Goal: Information Seeking & Learning: Learn about a topic

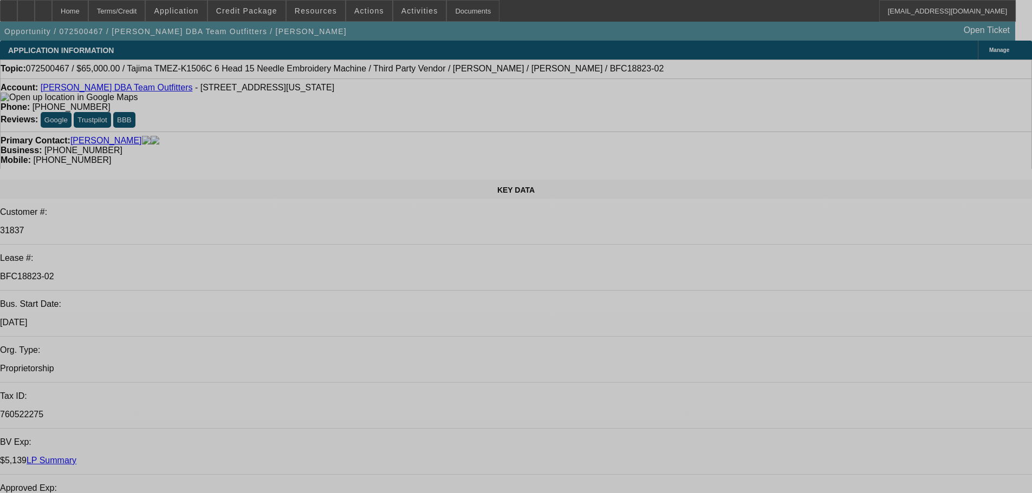
select select "0"
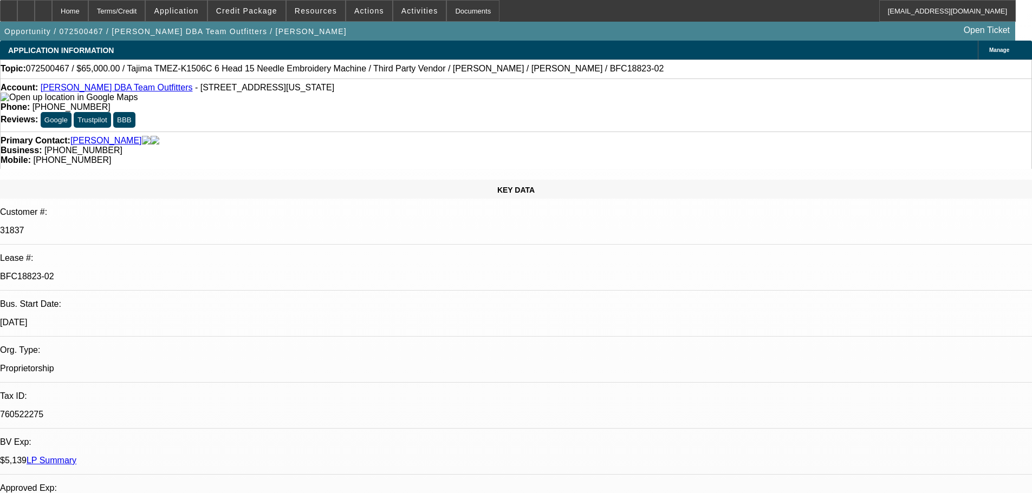
select select "0.1"
select select "4"
select select "0"
select select "0.1"
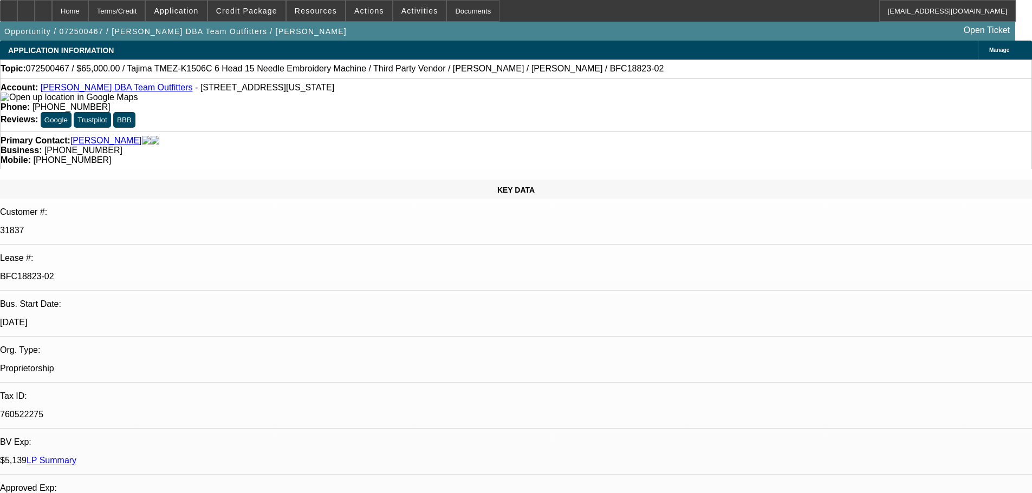
select select "4"
select select "0"
select select "0.1"
select select "4"
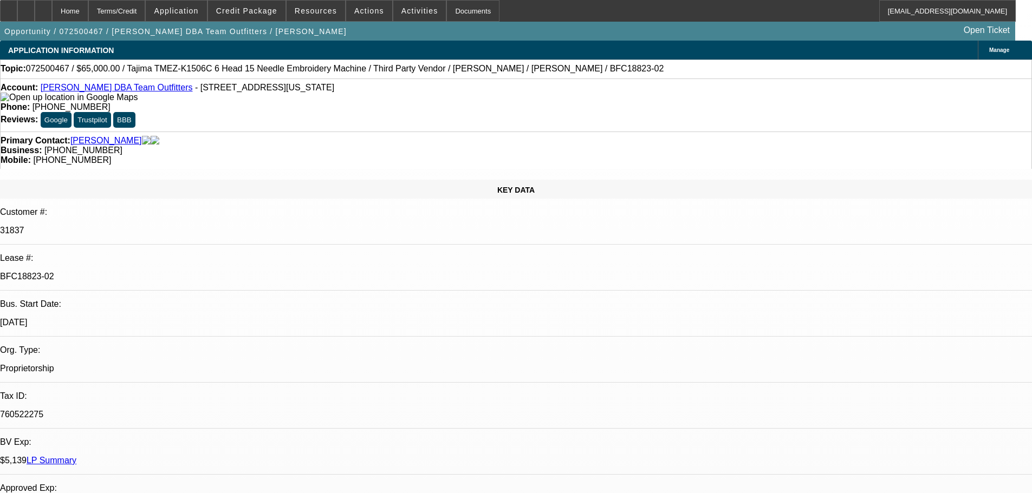
select select "0"
select select "0.1"
select select "4"
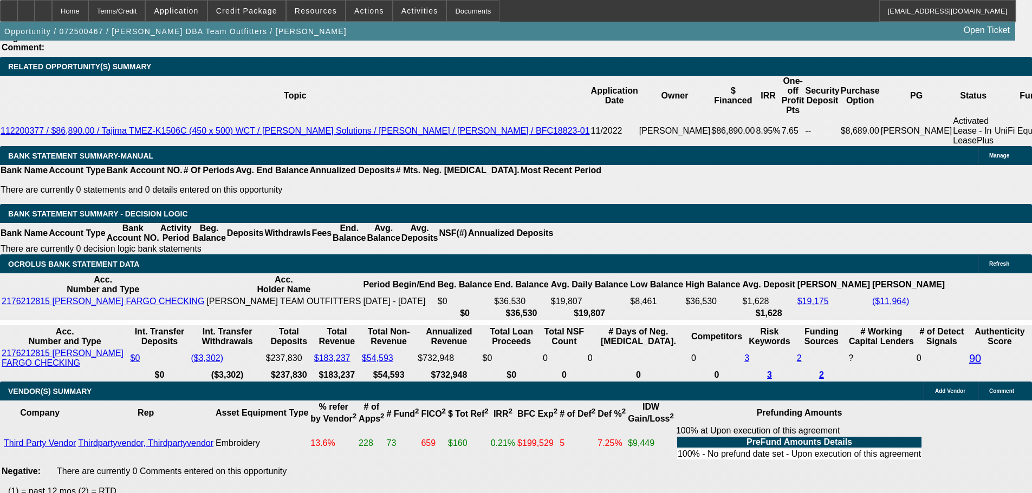
scroll to position [2115, 0]
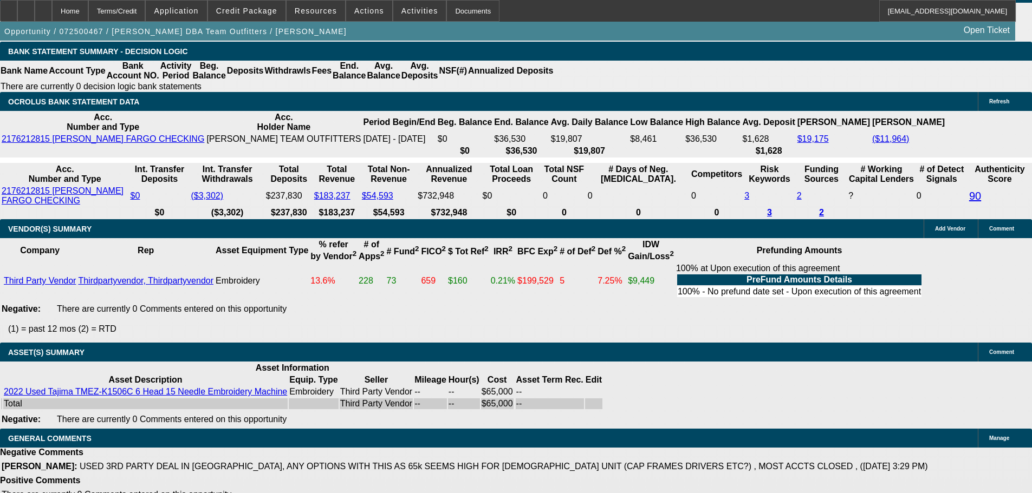
select select "3"
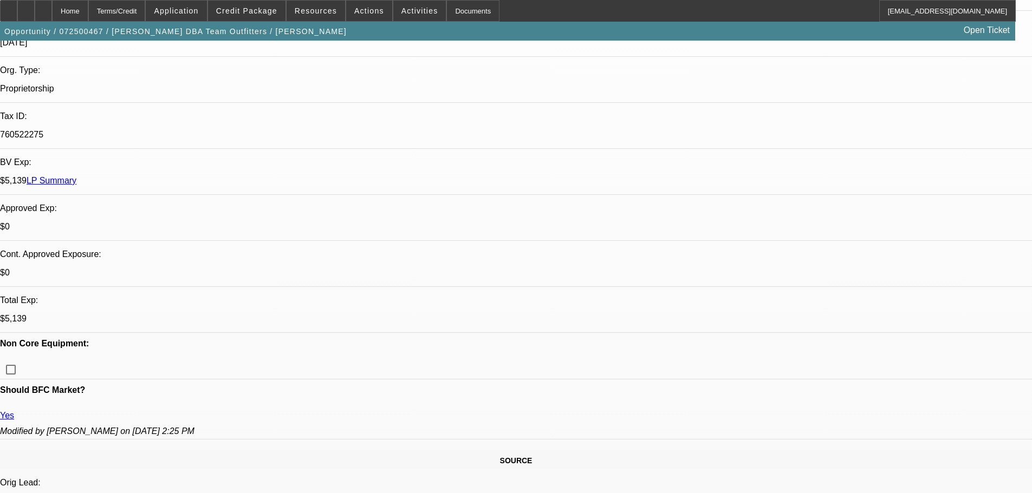
scroll to position [273, 0]
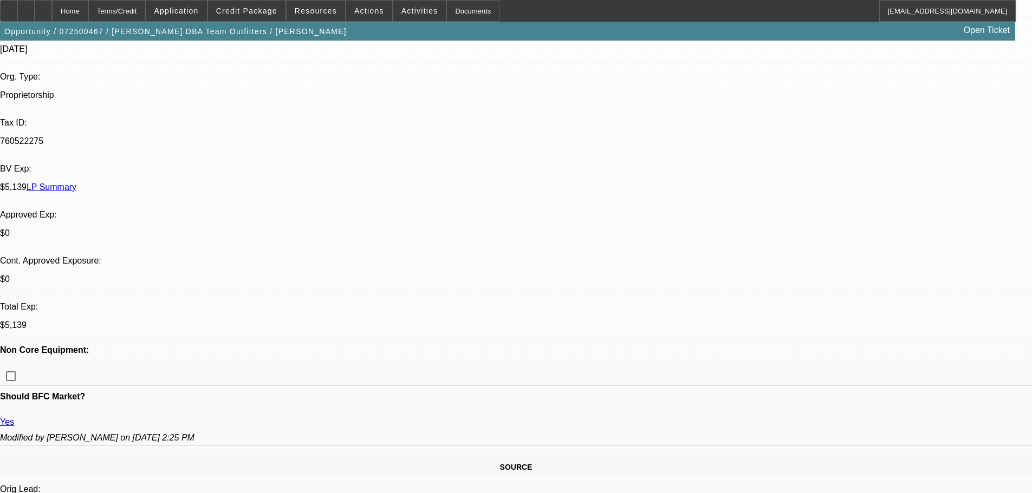
checkbox input "false"
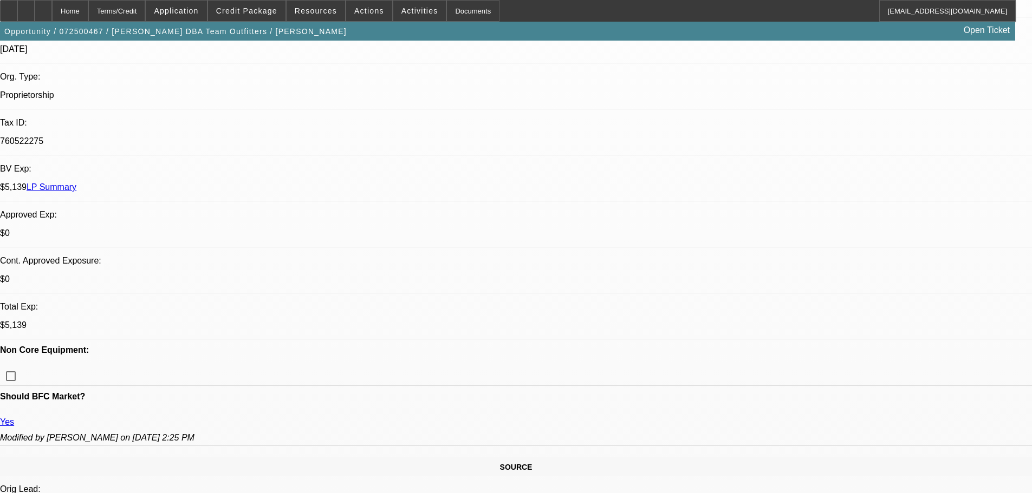
type textarea "HERES THE REAPPROVAL- ALL OTHER PRIOR APPROVAL REQUIREMENTS STILL NEEDED.THX"
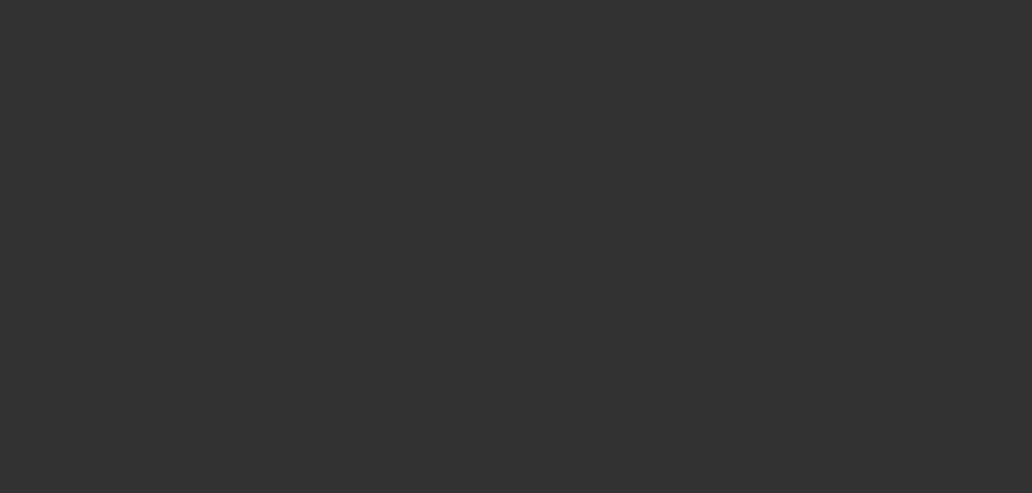
scroll to position [0, 0]
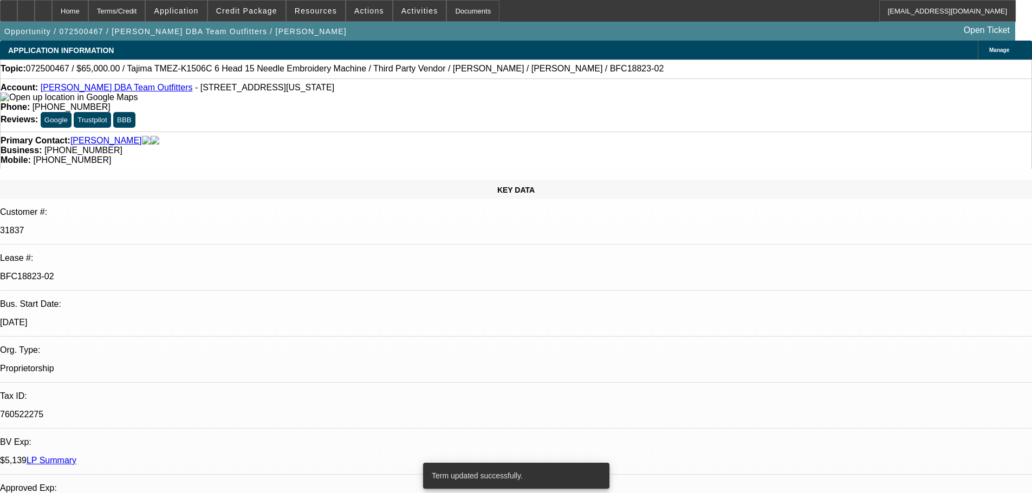
select select "0"
select select "0.1"
select select "4"
select select "0"
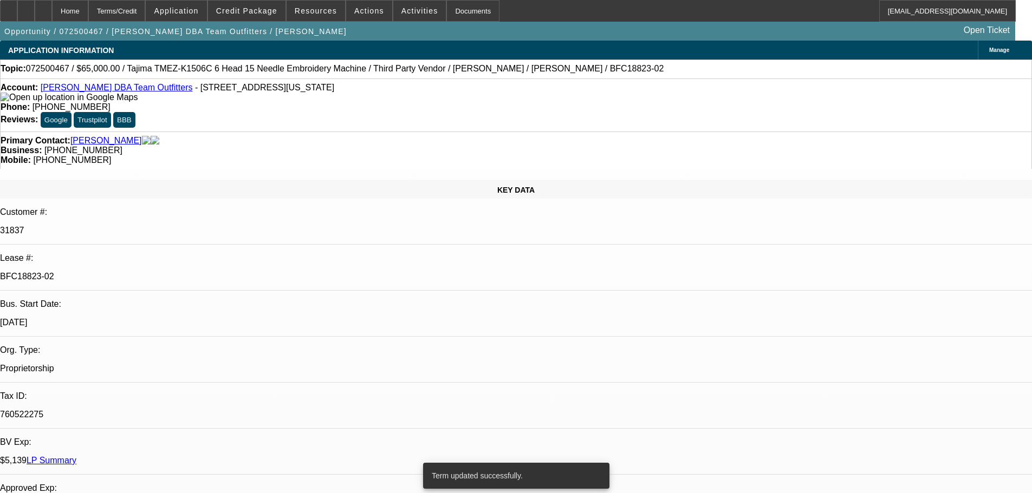
select select "0"
select select "0.1"
select select "4"
select select "0"
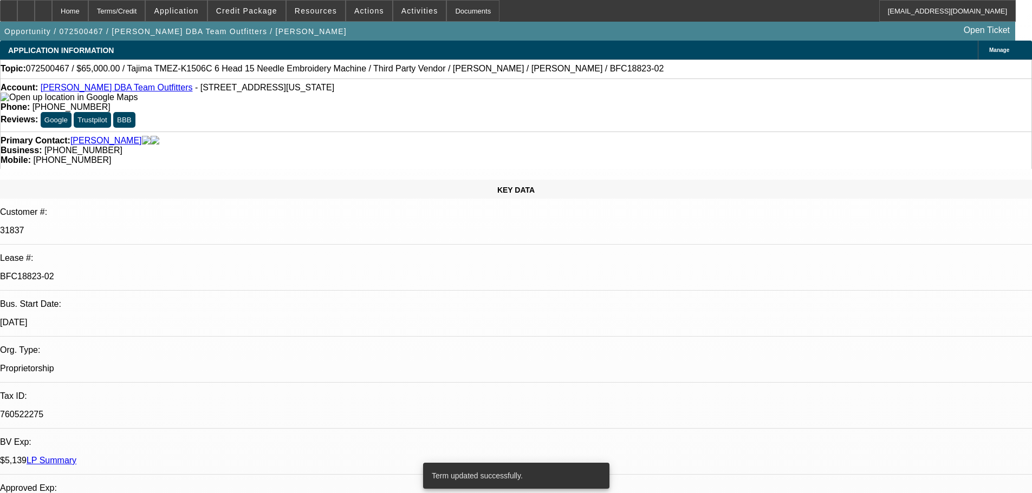
select select "0.1"
select select "4"
select select "0"
select select "0.1"
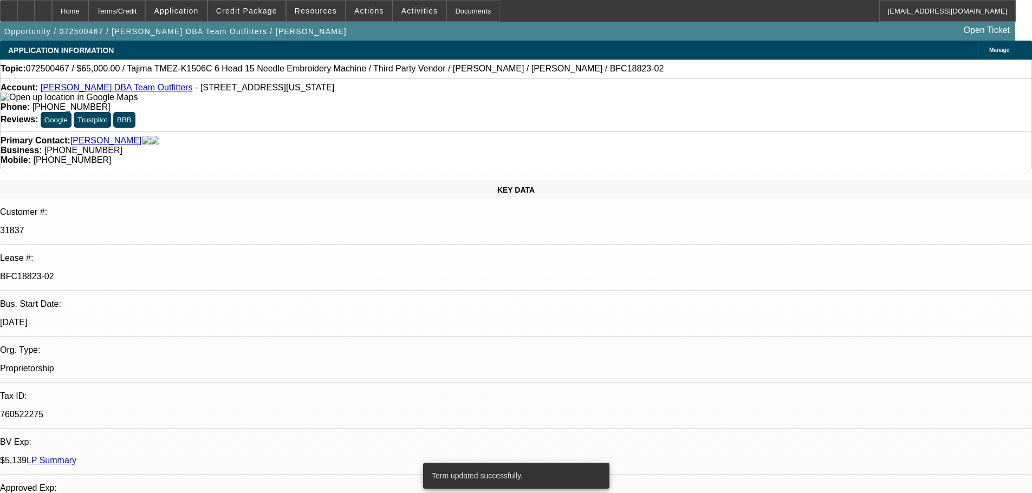
select select "4"
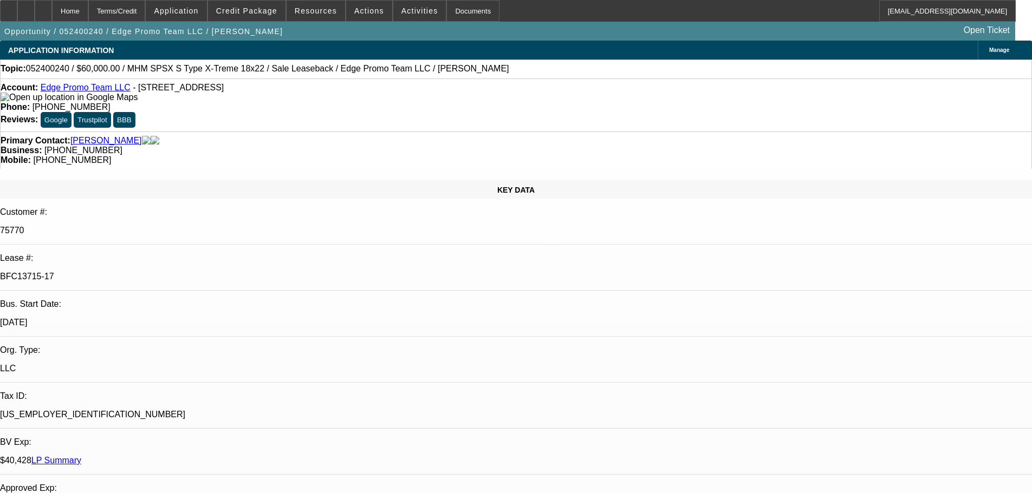
select select "0"
select select "2"
select select "0"
select select "6"
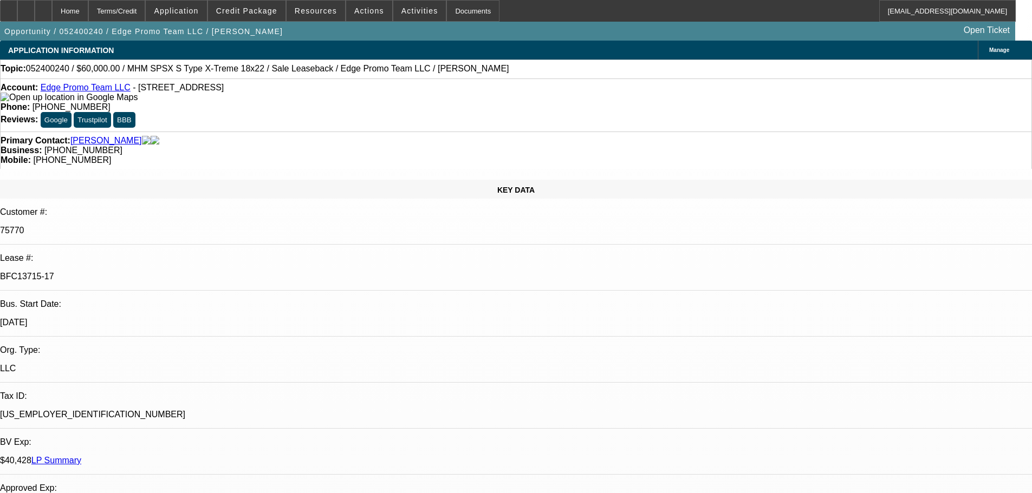
select select "0"
select select "2"
select select "0"
select select "6"
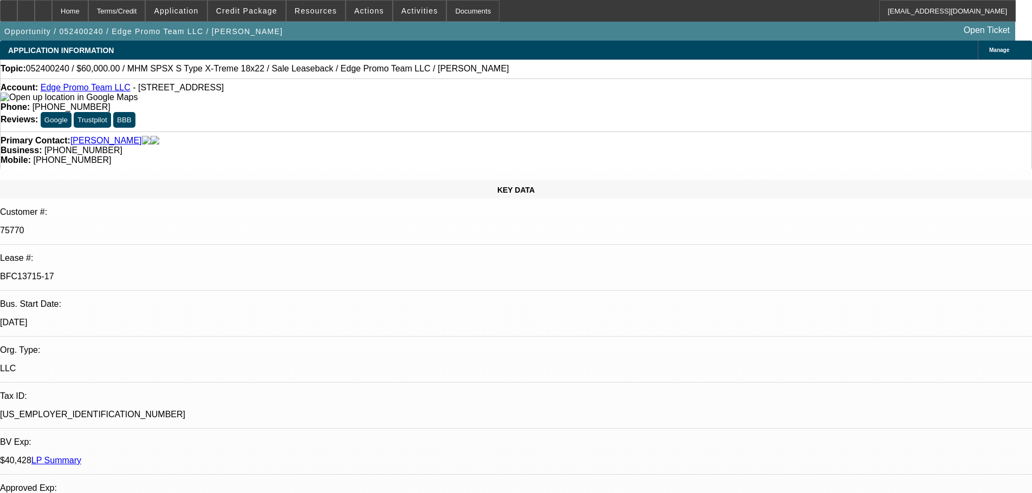
select select "0"
select select "2"
select select "0"
select select "6"
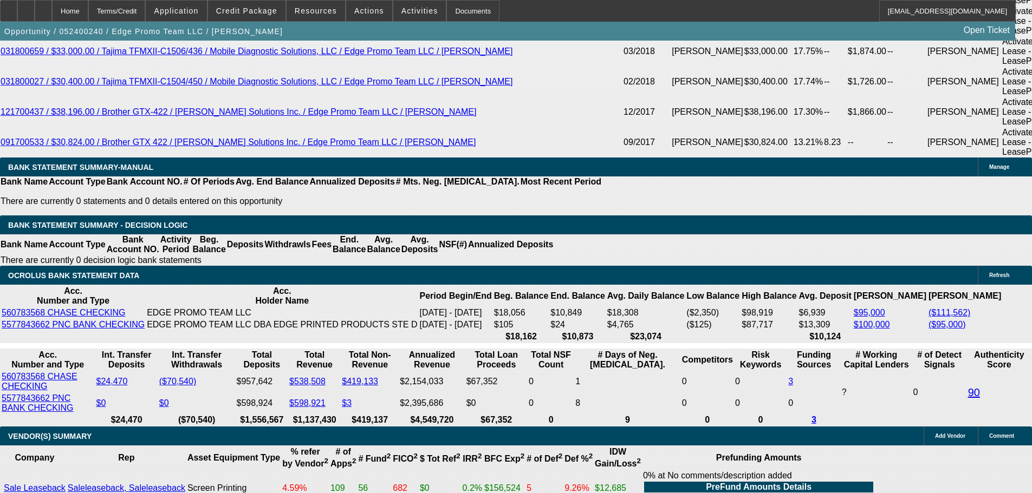
scroll to position [995, 0]
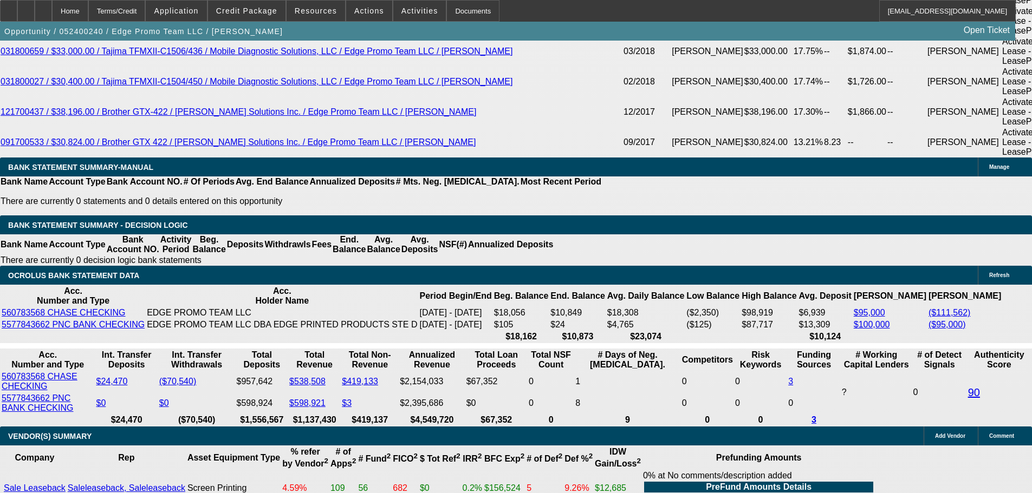
scroll to position [887, 0]
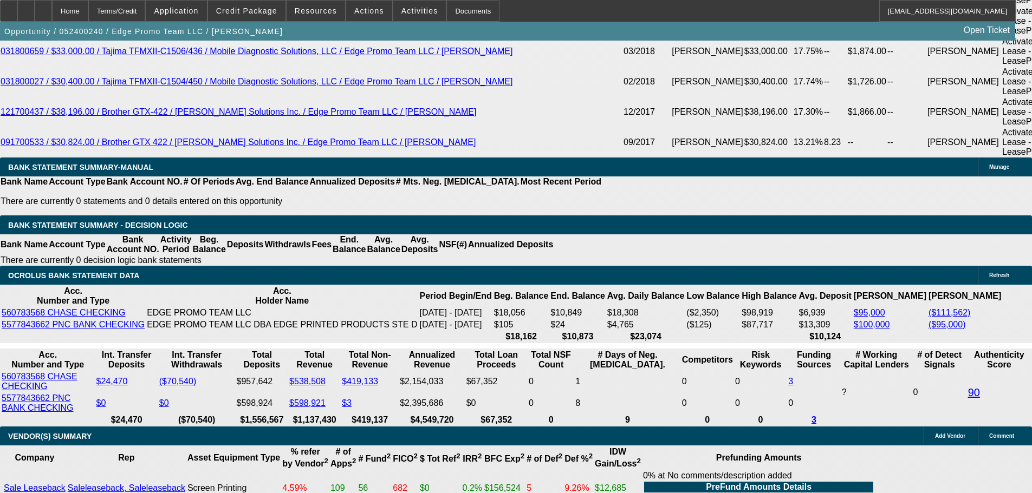
scroll to position [725, 0]
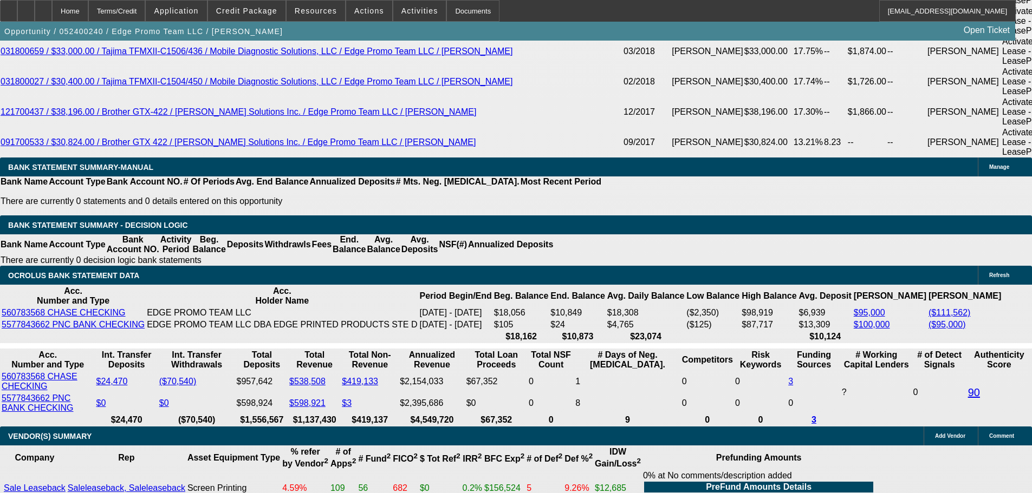
scroll to position [562, 0]
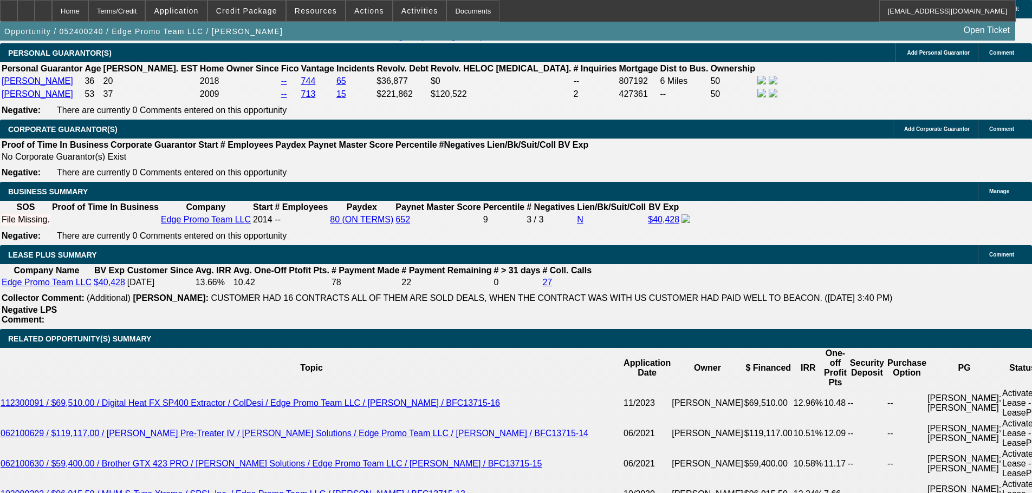
scroll to position [1732, 0]
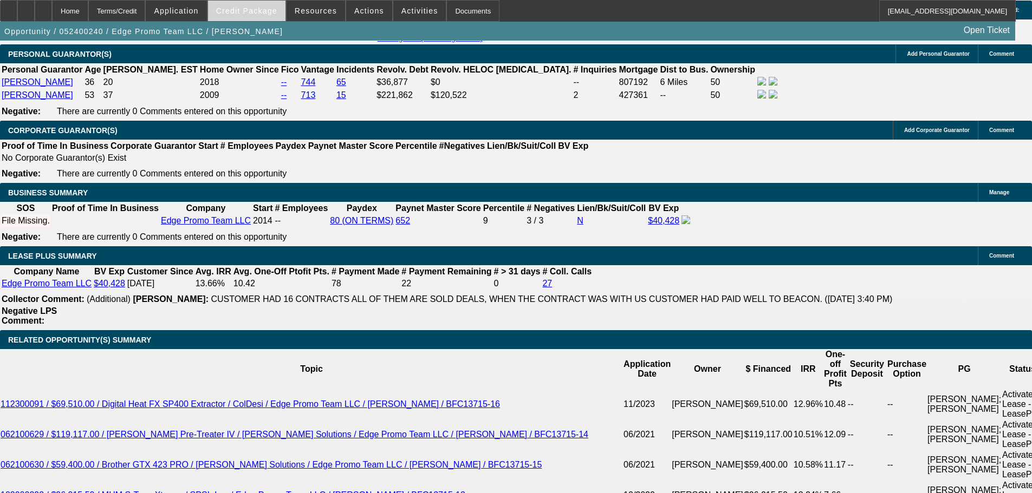
click at [234, 15] on span at bounding box center [246, 11] width 77 height 26
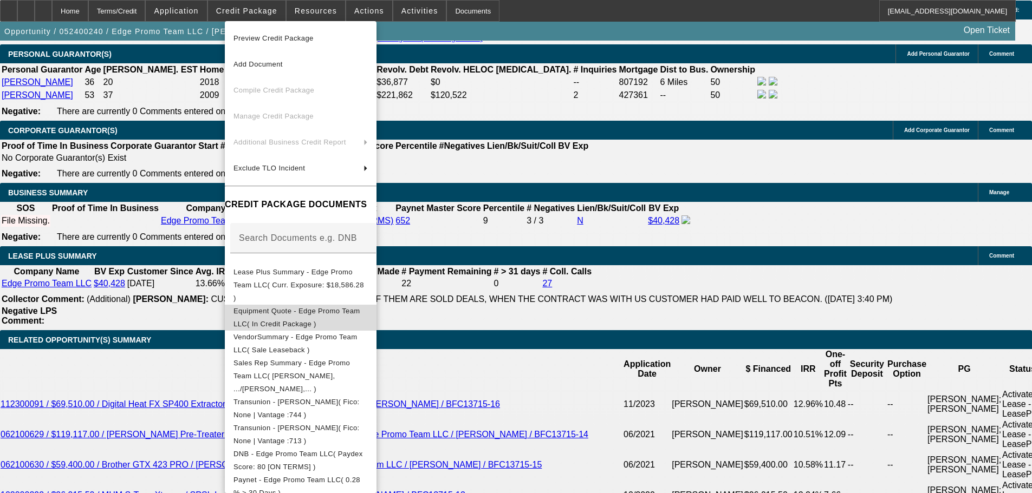
click at [301, 307] on span "Equipment Quote - Edge Promo Team LLC( In Credit Package )" at bounding box center [296, 317] width 127 height 21
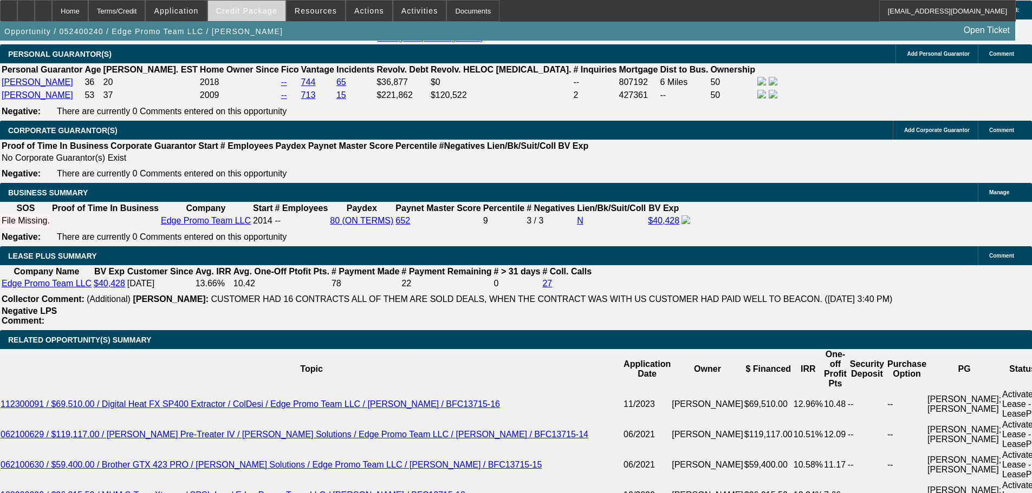
click at [260, 6] on span "Credit Package" at bounding box center [246, 10] width 61 height 9
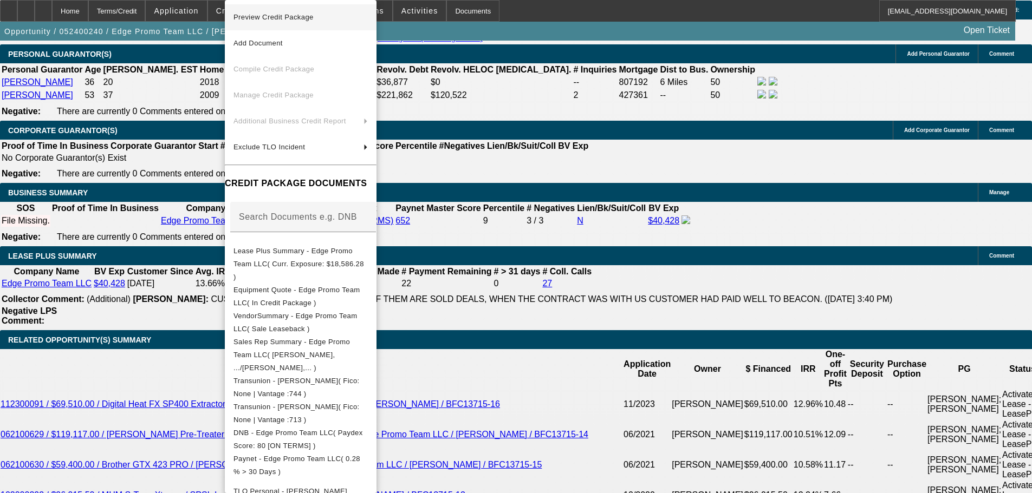
click at [258, 17] on span "Preview Credit Package" at bounding box center [273, 17] width 80 height 8
